Goal: Check status

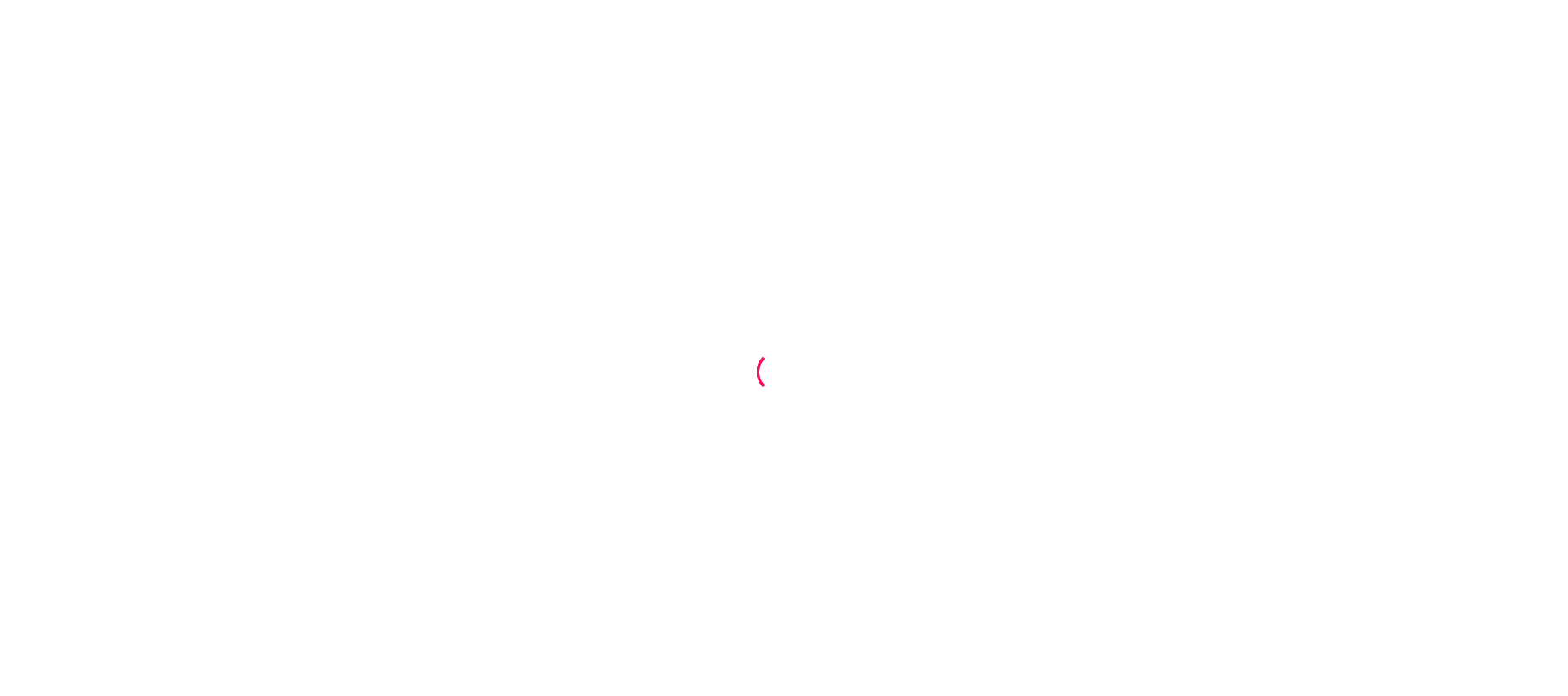
click at [1067, 186] on div at bounding box center [784, 348] width 1568 height 696
